Goal: Book appointment/travel/reservation

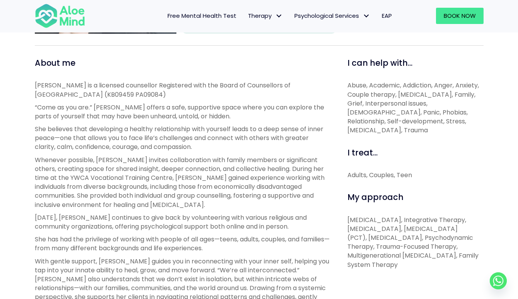
scroll to position [103, 0]
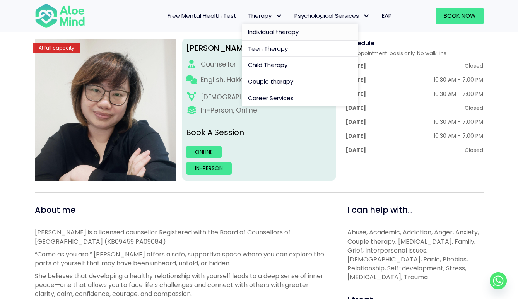
click at [269, 31] on span "Individual therapy" at bounding box center [273, 32] width 51 height 8
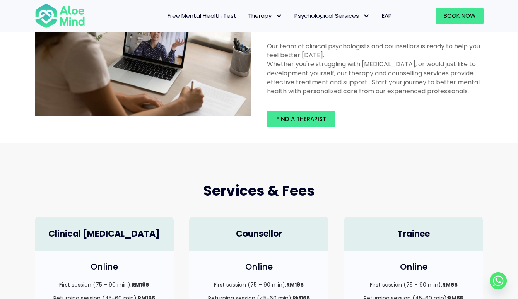
scroll to position [186, 0]
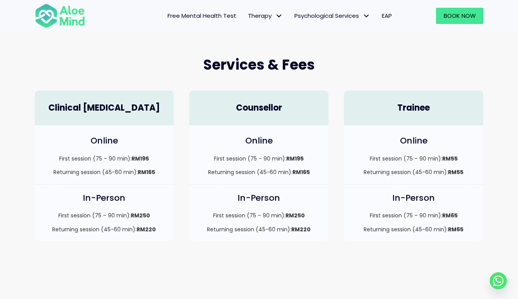
click at [129, 183] on div "Online First session (75 – 90 min): RM195 Returning session (45-60 min): RM165" at bounding box center [104, 154] width 139 height 59
click at [128, 188] on div "In-Person First session (75 – 90 min): RM250 Returning session (45-60 min): RM2…" at bounding box center [104, 213] width 139 height 56
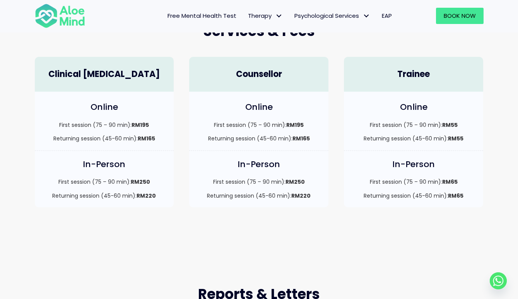
scroll to position [225, 0]
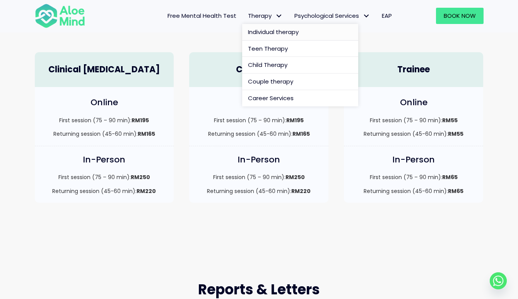
click at [261, 32] on span "Individual therapy" at bounding box center [273, 32] width 51 height 8
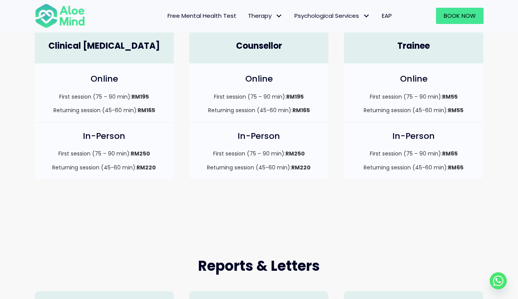
scroll to position [229, 0]
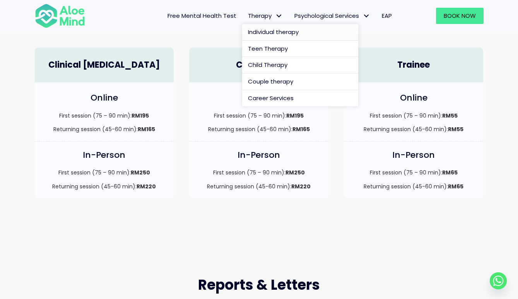
click at [261, 30] on span "Individual therapy" at bounding box center [273, 32] width 51 height 8
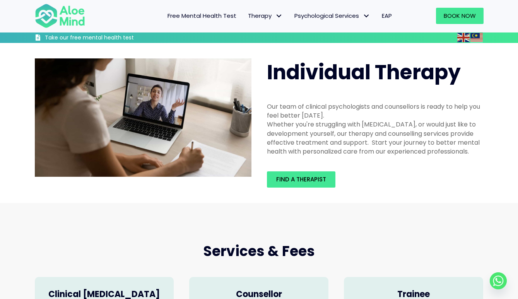
scroll to position [101, 0]
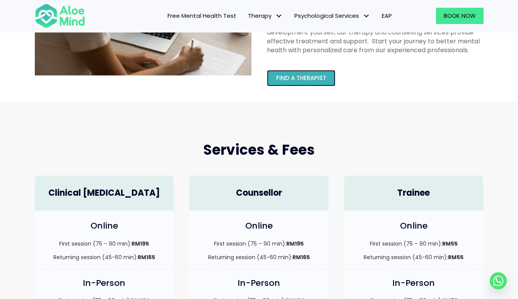
click at [294, 80] on span "Find a therapist" at bounding box center [301, 78] width 50 height 8
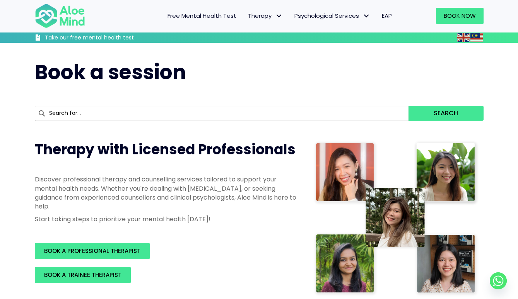
scroll to position [142, 0]
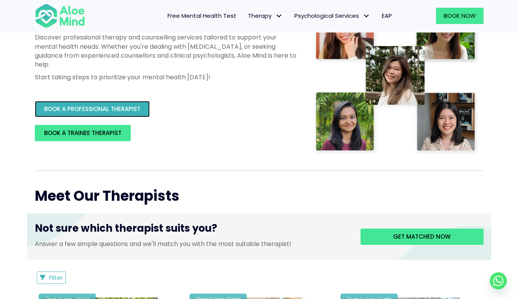
click at [123, 109] on span "BOOK A PROFESSIONAL THERAPIST" at bounding box center [92, 109] width 96 height 8
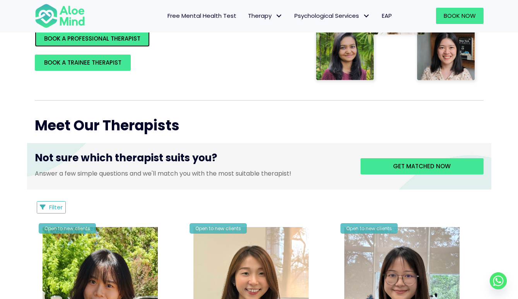
scroll to position [212, 0]
